Goal: Information Seeking & Learning: Learn about a topic

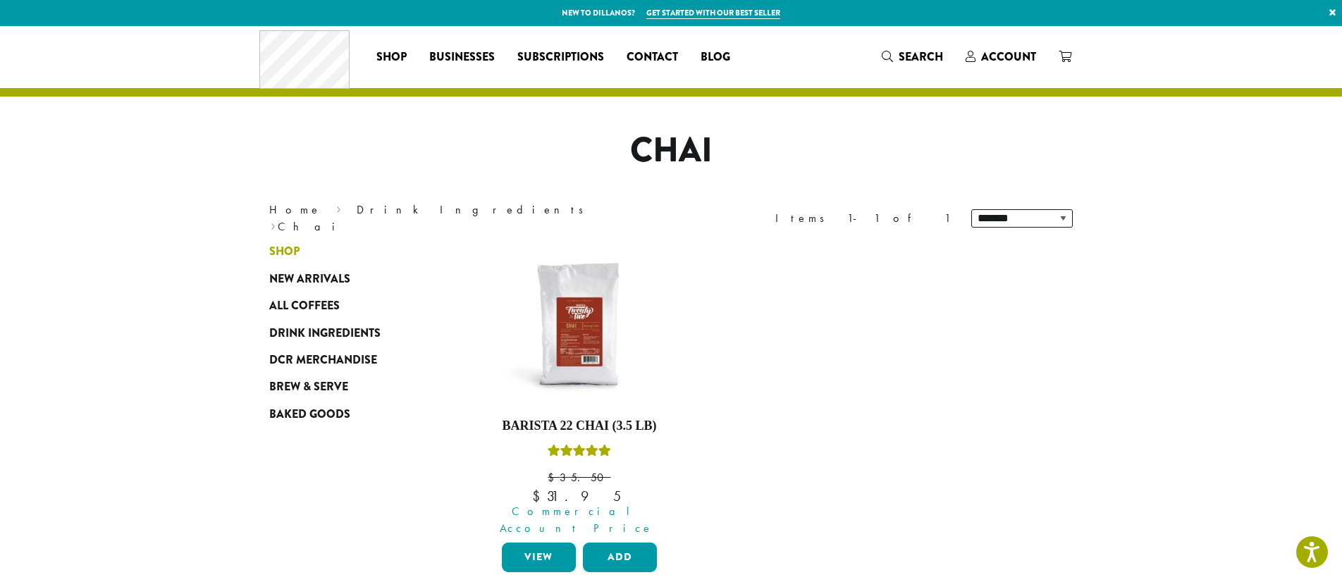
click at [277, 245] on span "Shop" at bounding box center [284, 252] width 30 height 18
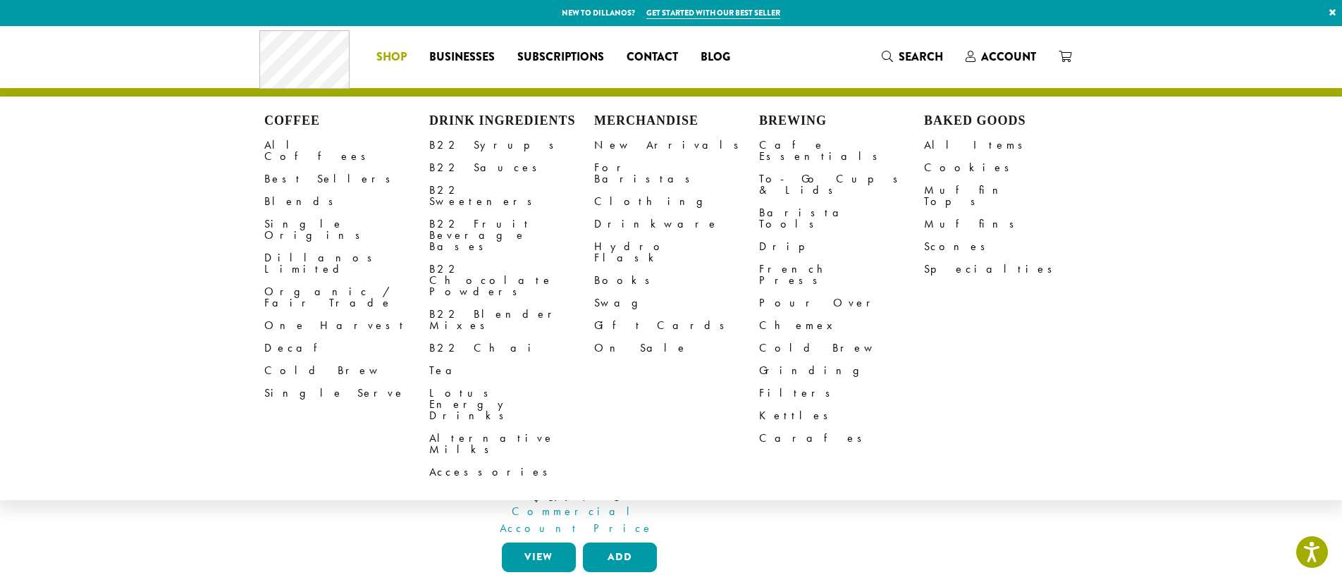
click at [395, 54] on span "Shop" at bounding box center [391, 58] width 30 height 18
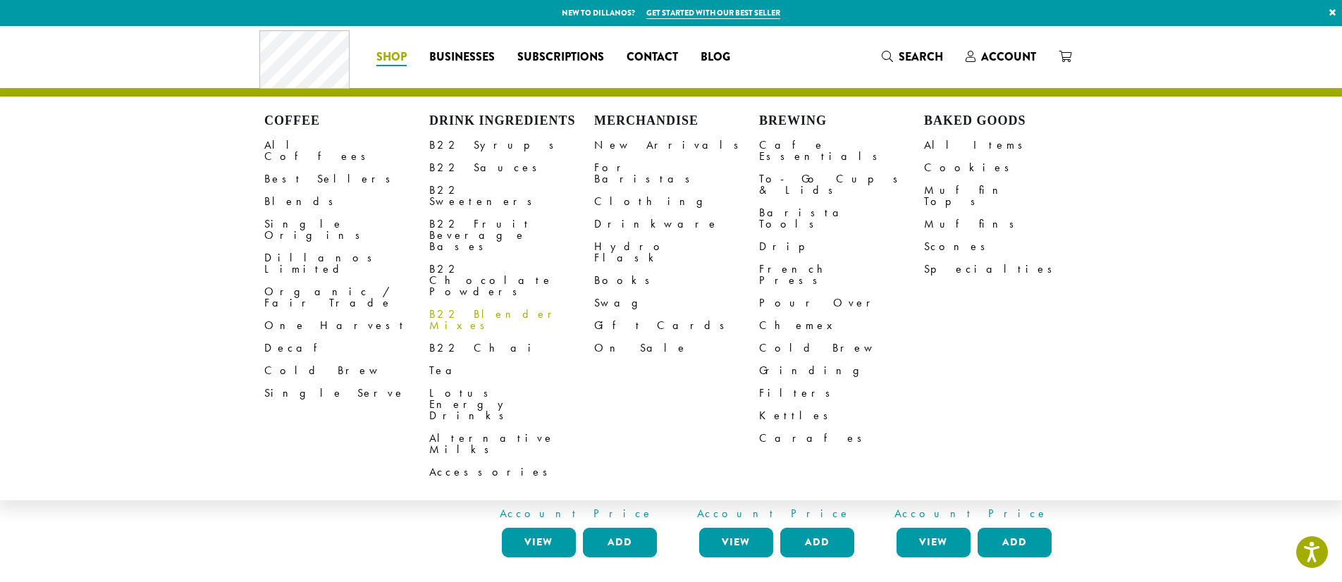
click at [502, 303] on link "B22 Blender Mixes" at bounding box center [511, 320] width 165 height 34
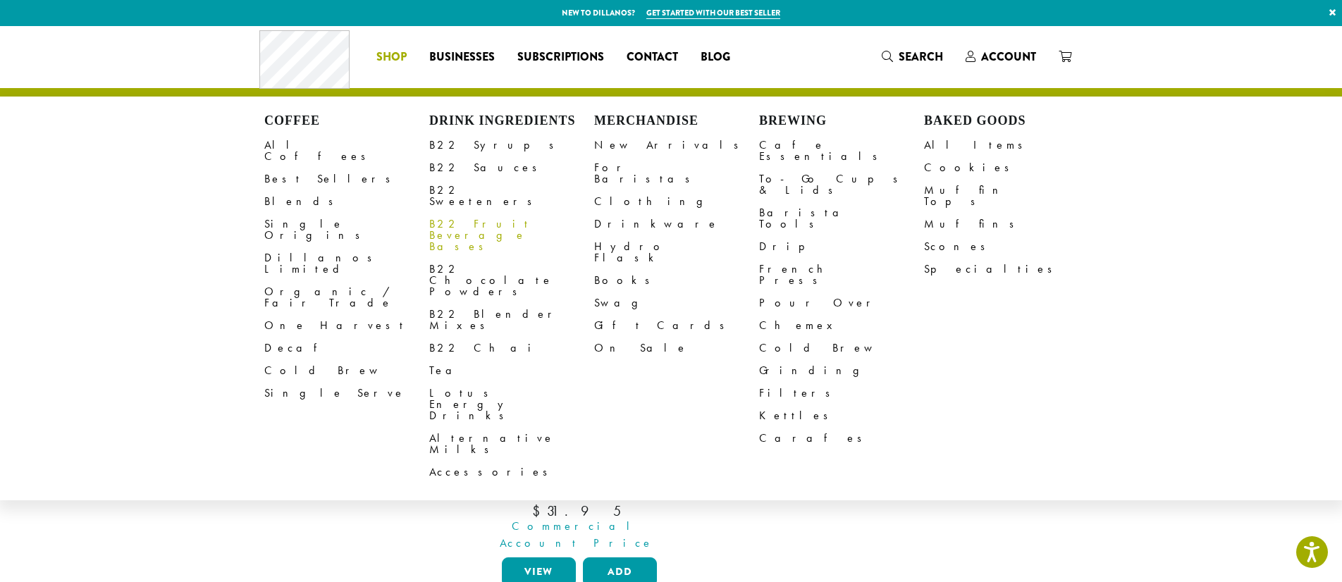
click at [470, 213] on link "B22 Fruit Beverage Bases" at bounding box center [511, 235] width 165 height 45
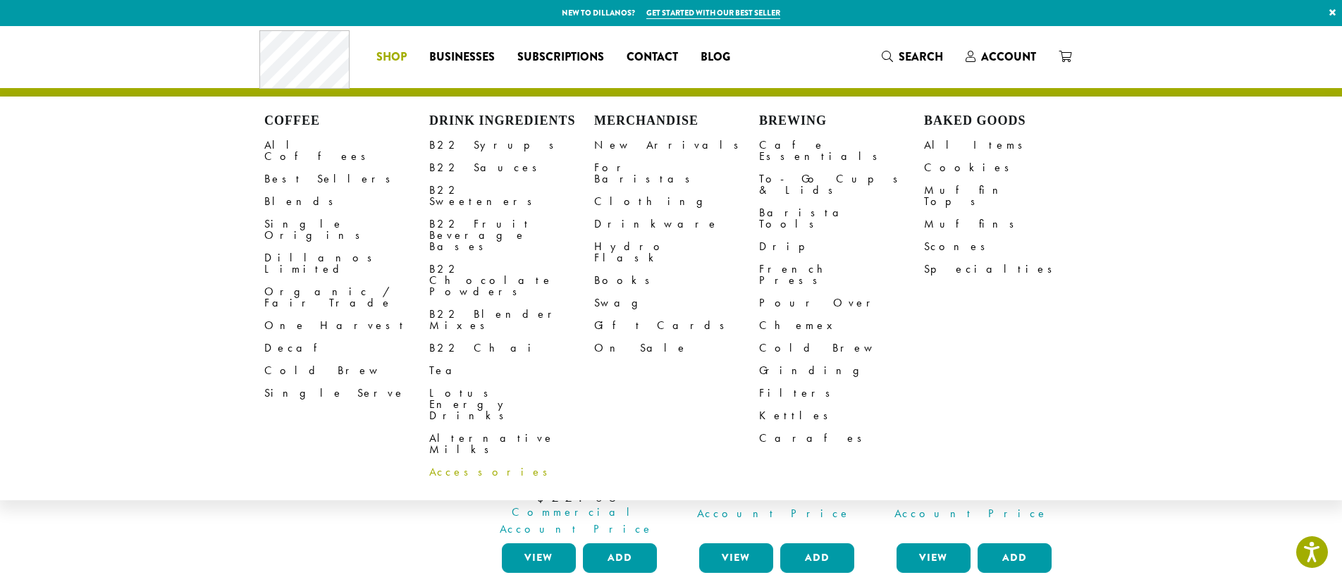
click at [467, 461] on link "Accessories" at bounding box center [511, 472] width 165 height 23
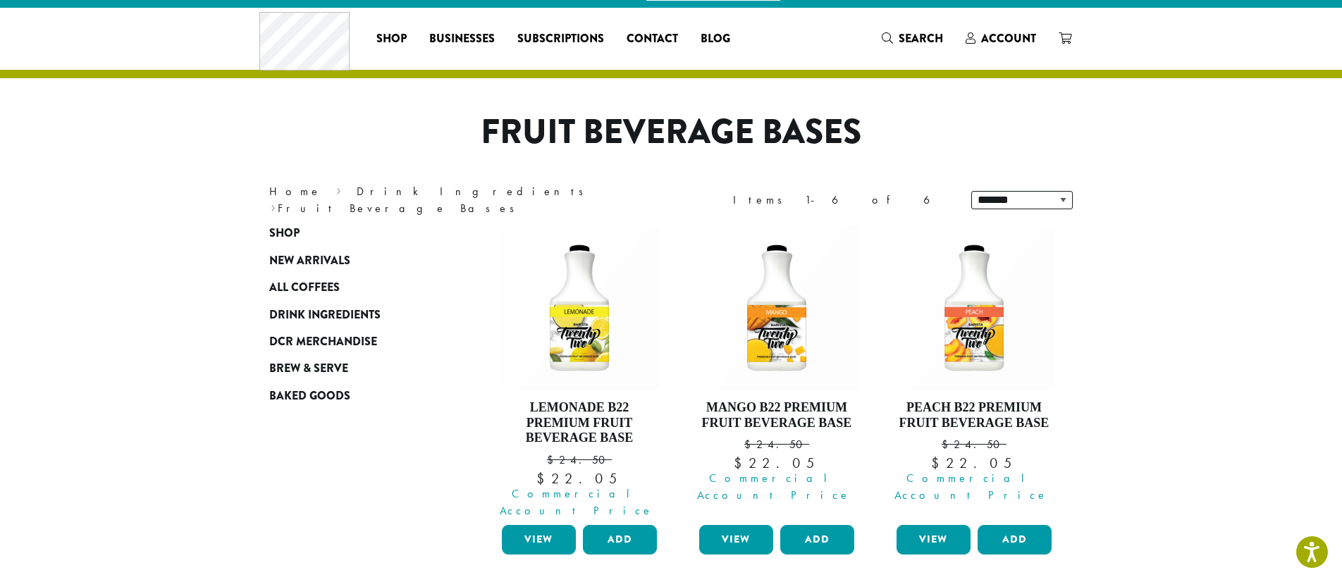
scroll to position [20, 0]
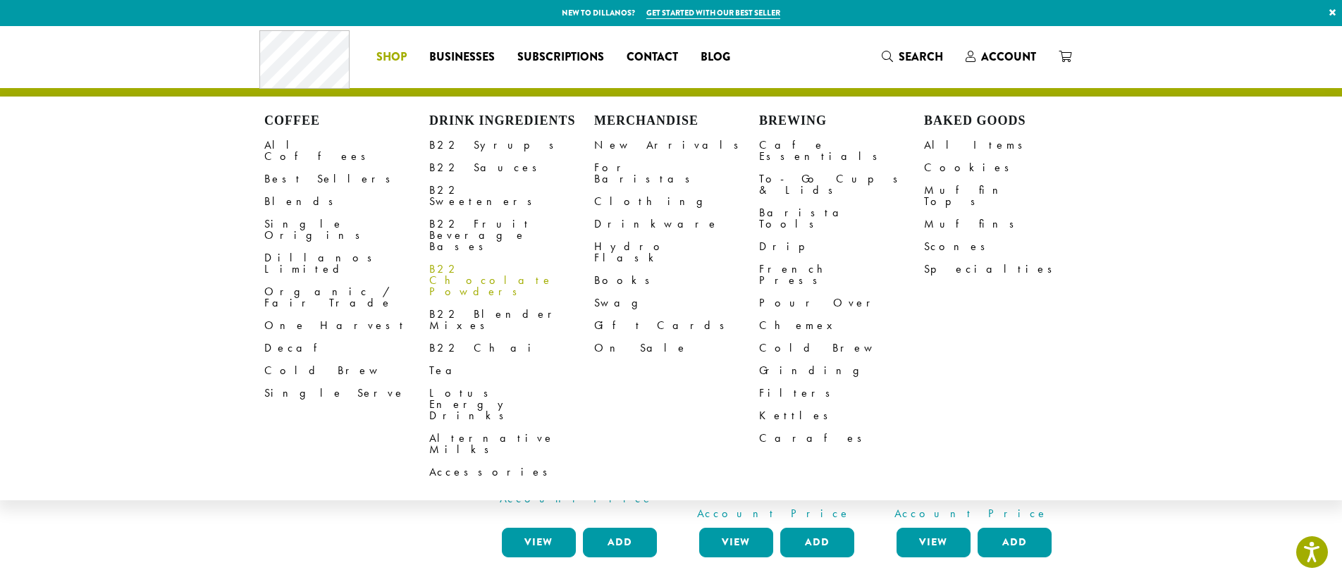
click at [471, 258] on link "B22 Chocolate Powders" at bounding box center [511, 280] width 165 height 45
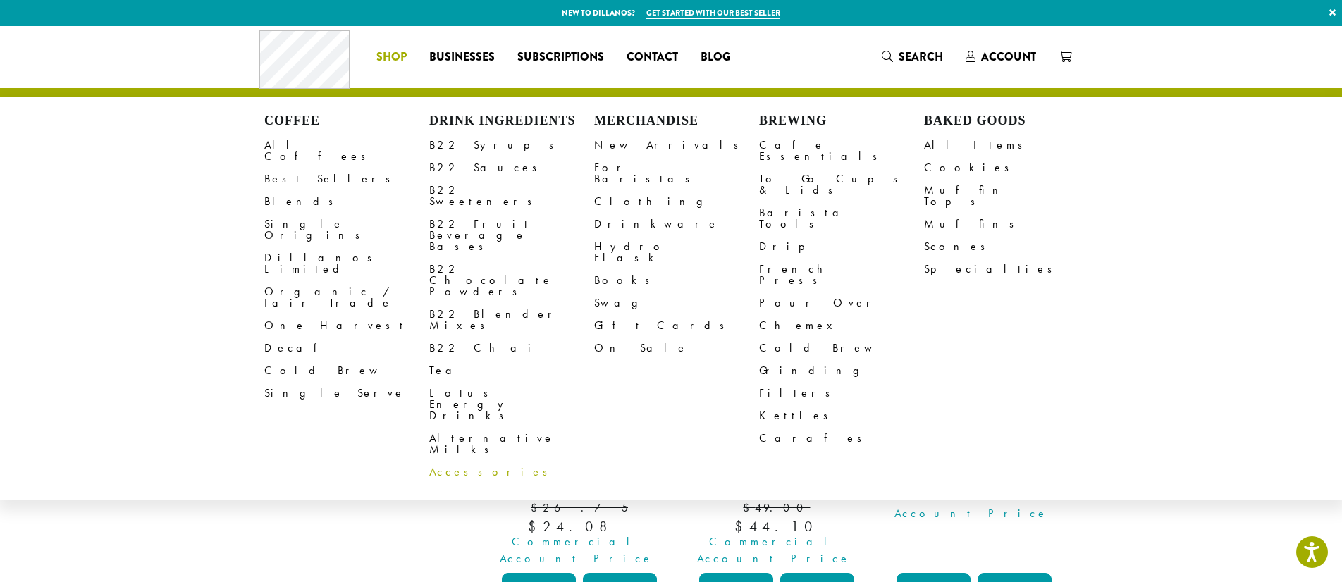
click at [437, 461] on link "Accessories" at bounding box center [511, 472] width 165 height 23
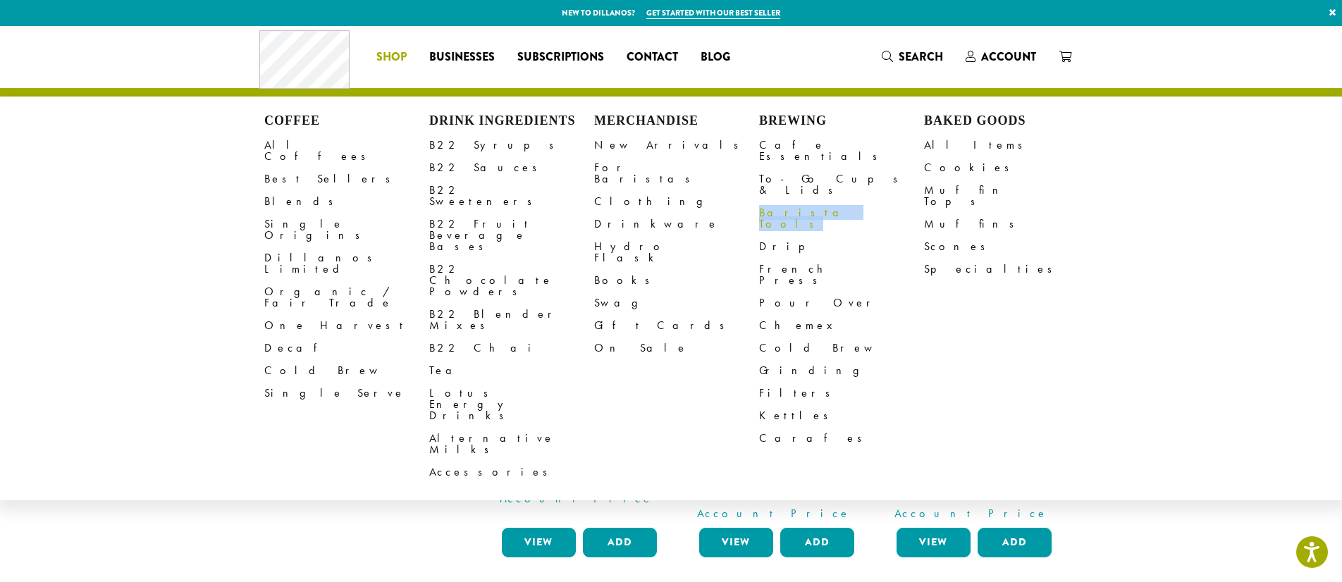
click at [771, 202] on link "Barista Tools" at bounding box center [841, 219] width 165 height 34
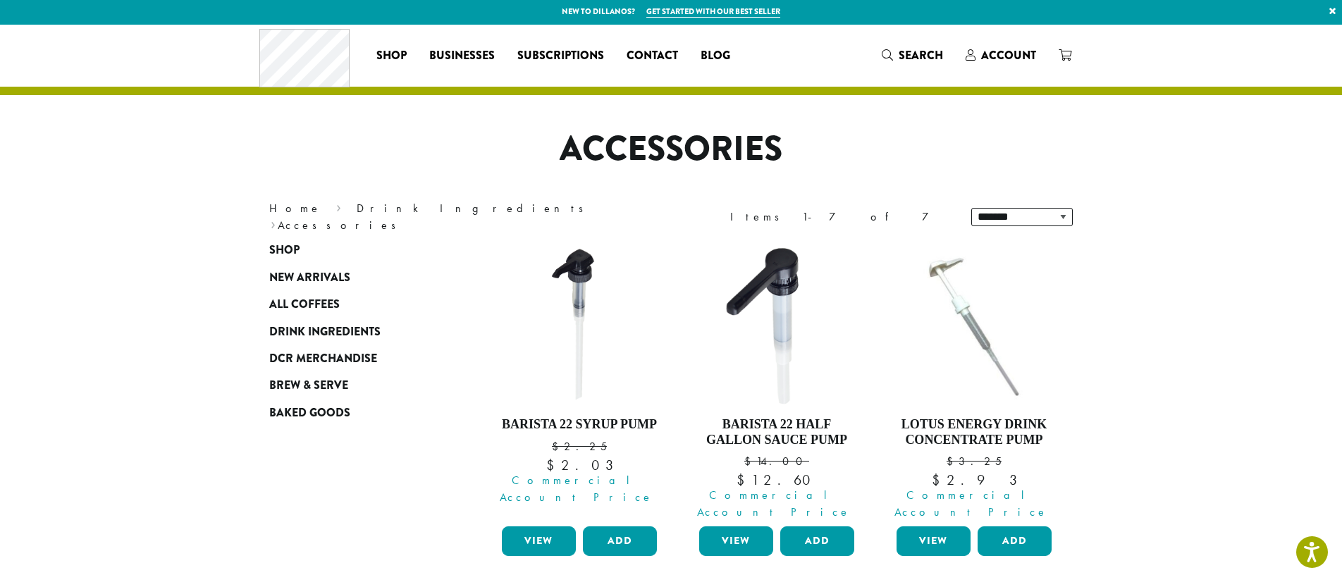
scroll to position [23, 0]
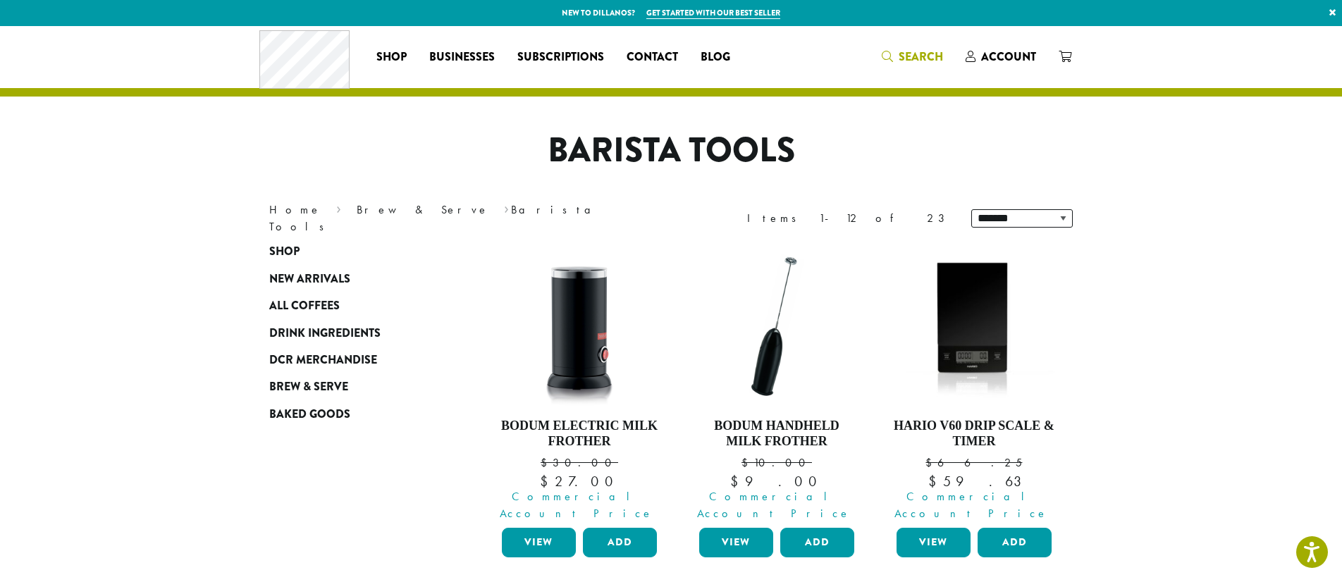
click at [918, 60] on span "Search" at bounding box center [921, 57] width 44 height 16
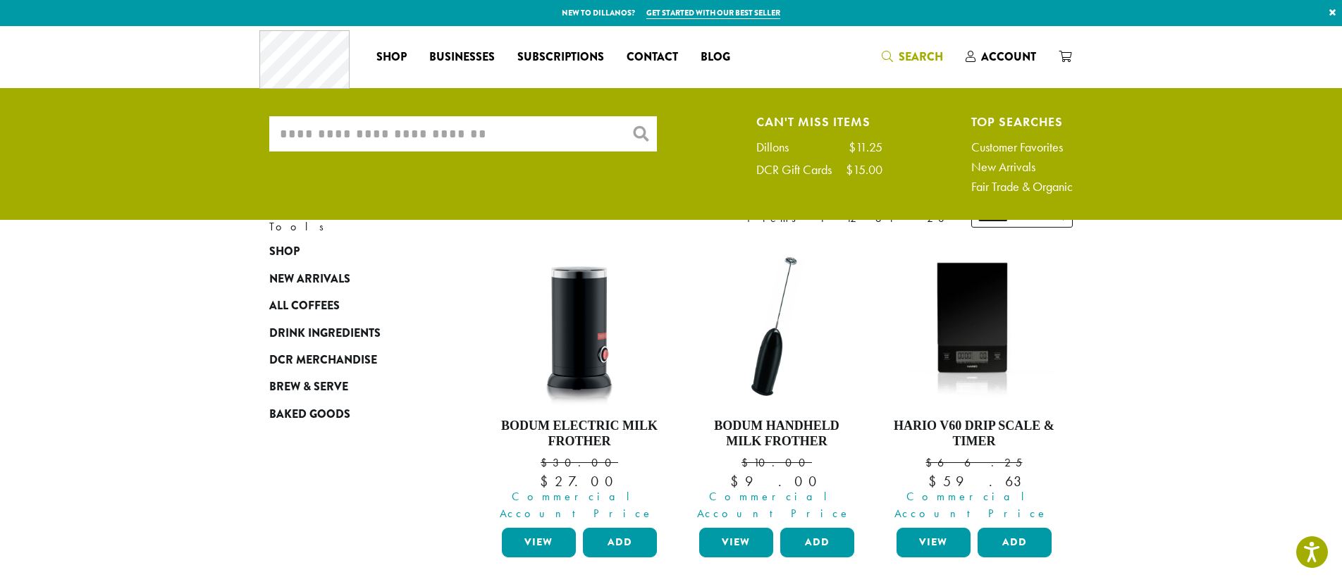
click at [498, 130] on input "What are you searching for?" at bounding box center [463, 133] width 388 height 35
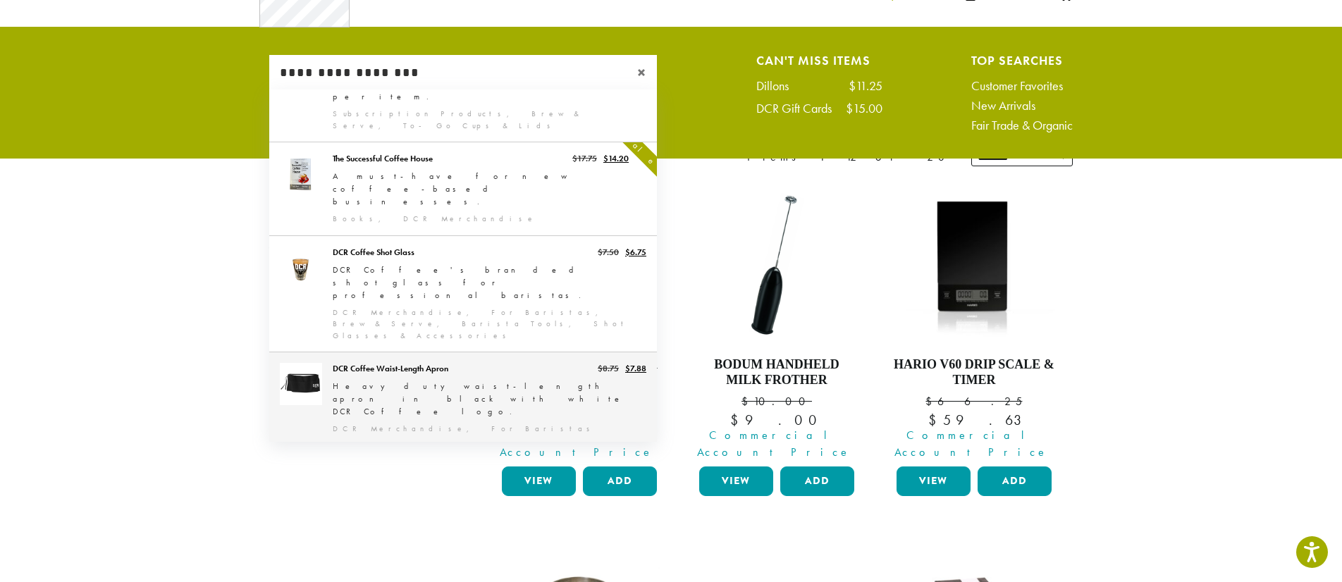
scroll to position [275, 0]
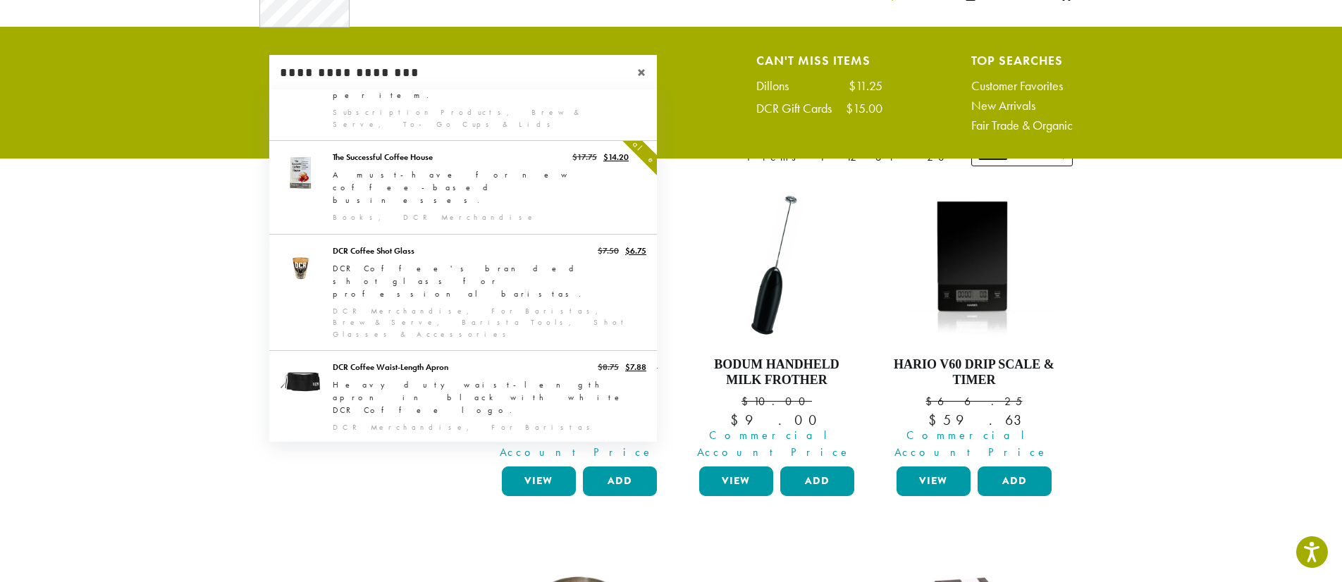
type input "**********"
